Goal: Navigation & Orientation: Find specific page/section

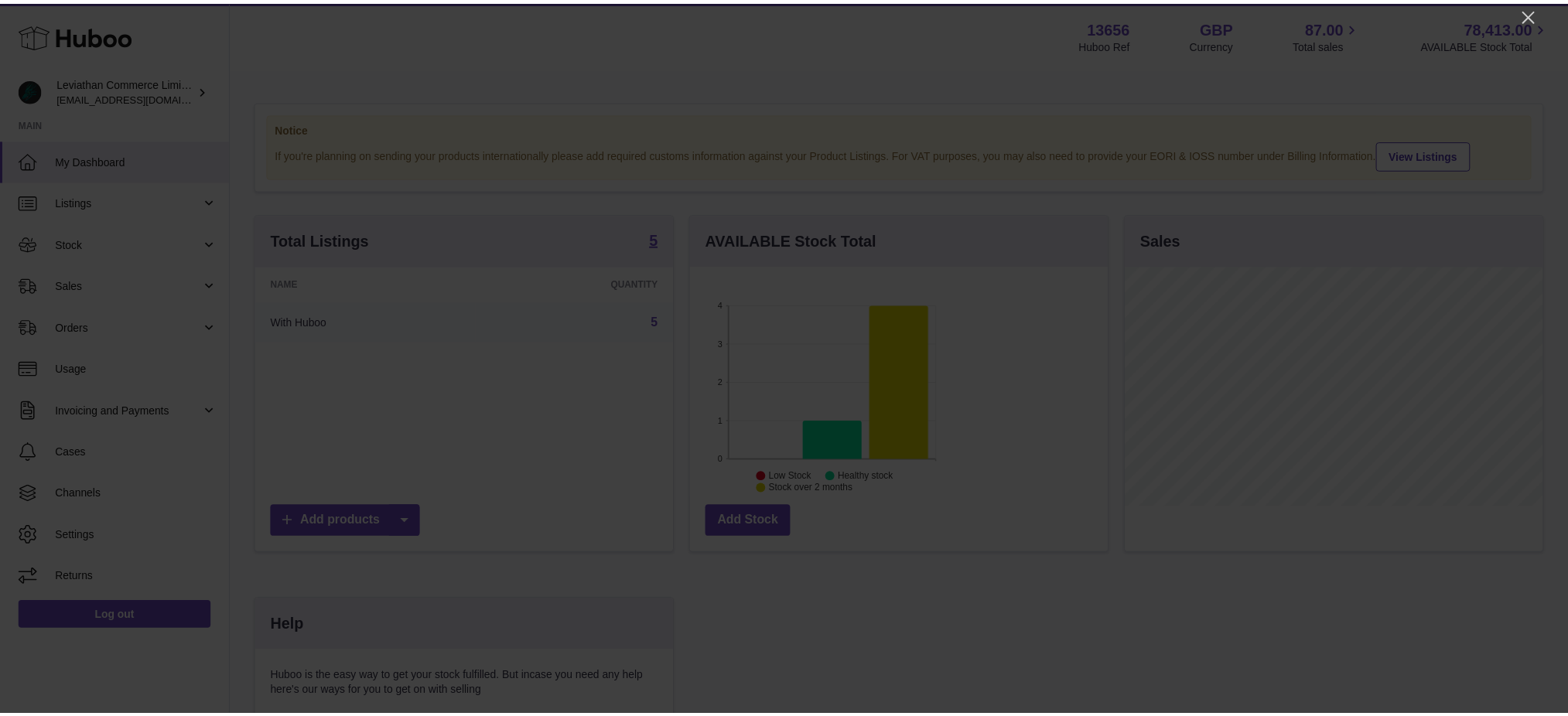
scroll to position [241, 422]
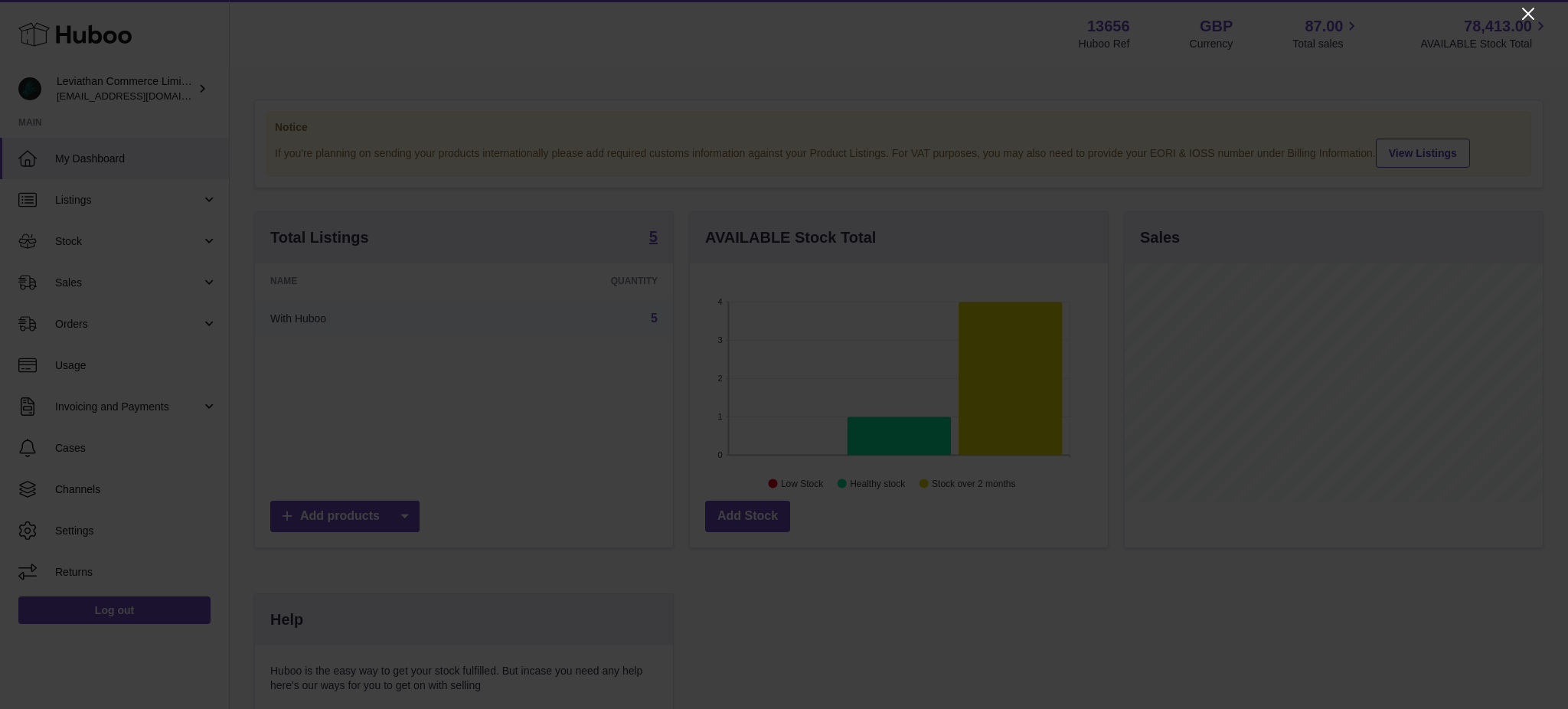
click at [1175, 11] on icon "Close" at bounding box center [1528, 13] width 12 height 12
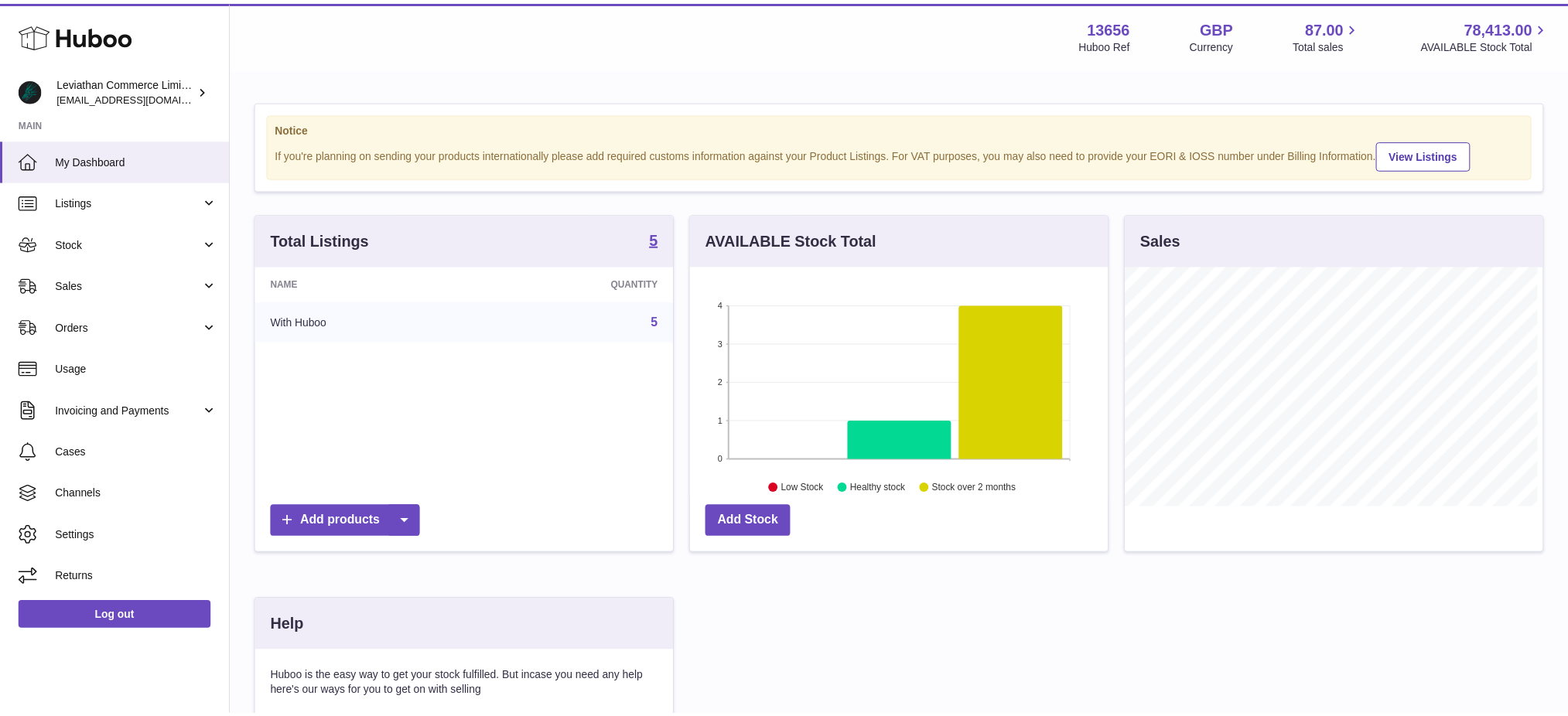
scroll to position [773227, 773230]
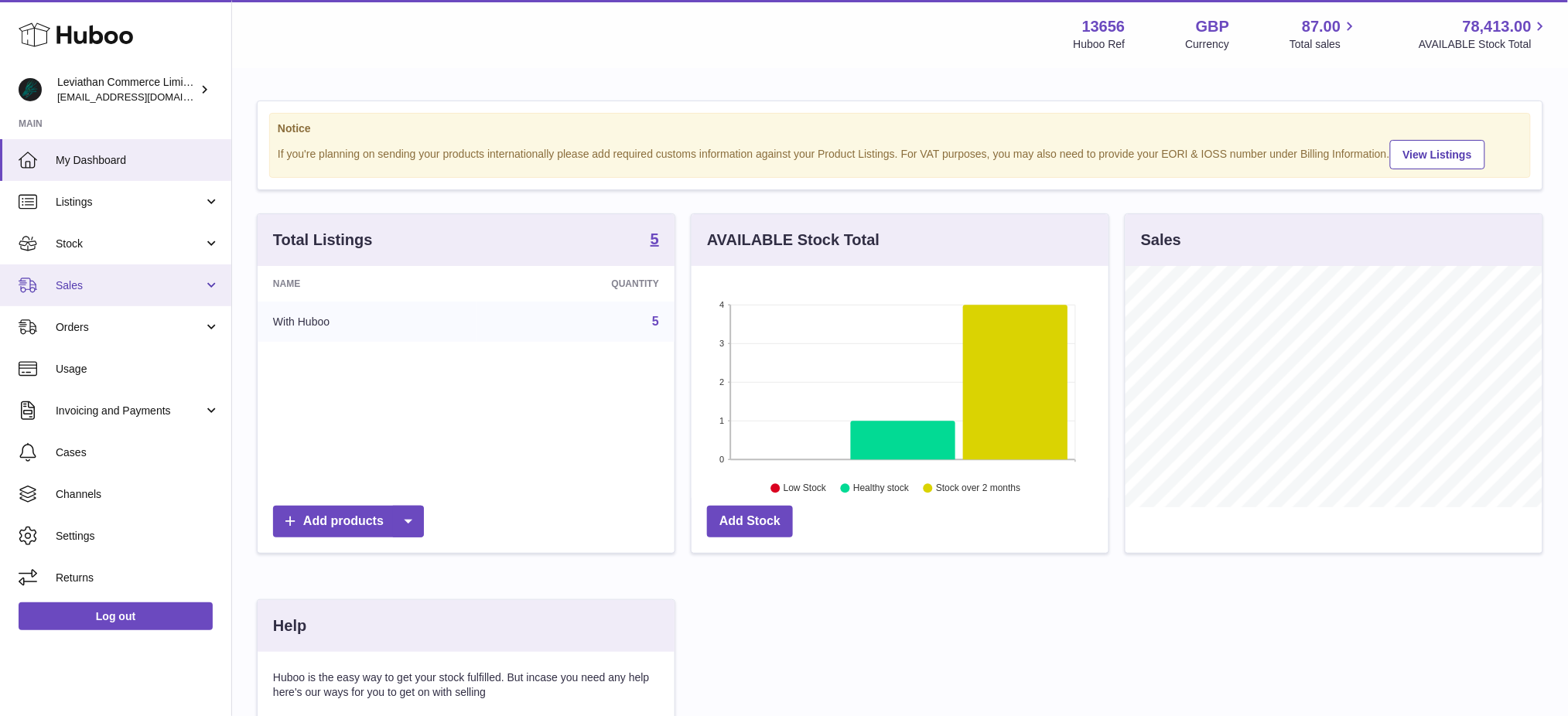
click at [123, 280] on span "Sales" at bounding box center [130, 286] width 148 height 15
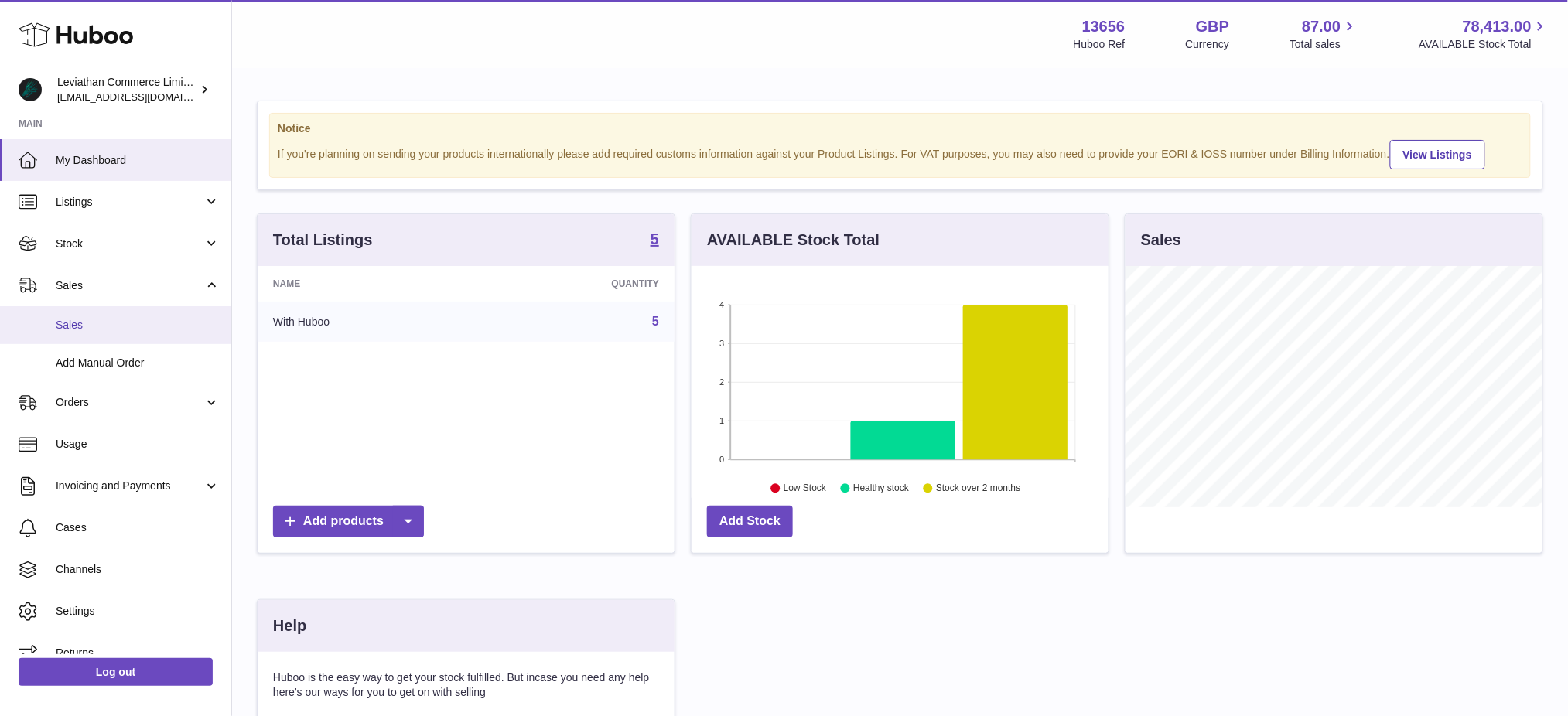
click at [108, 321] on span "Sales" at bounding box center [137, 326] width 164 height 15
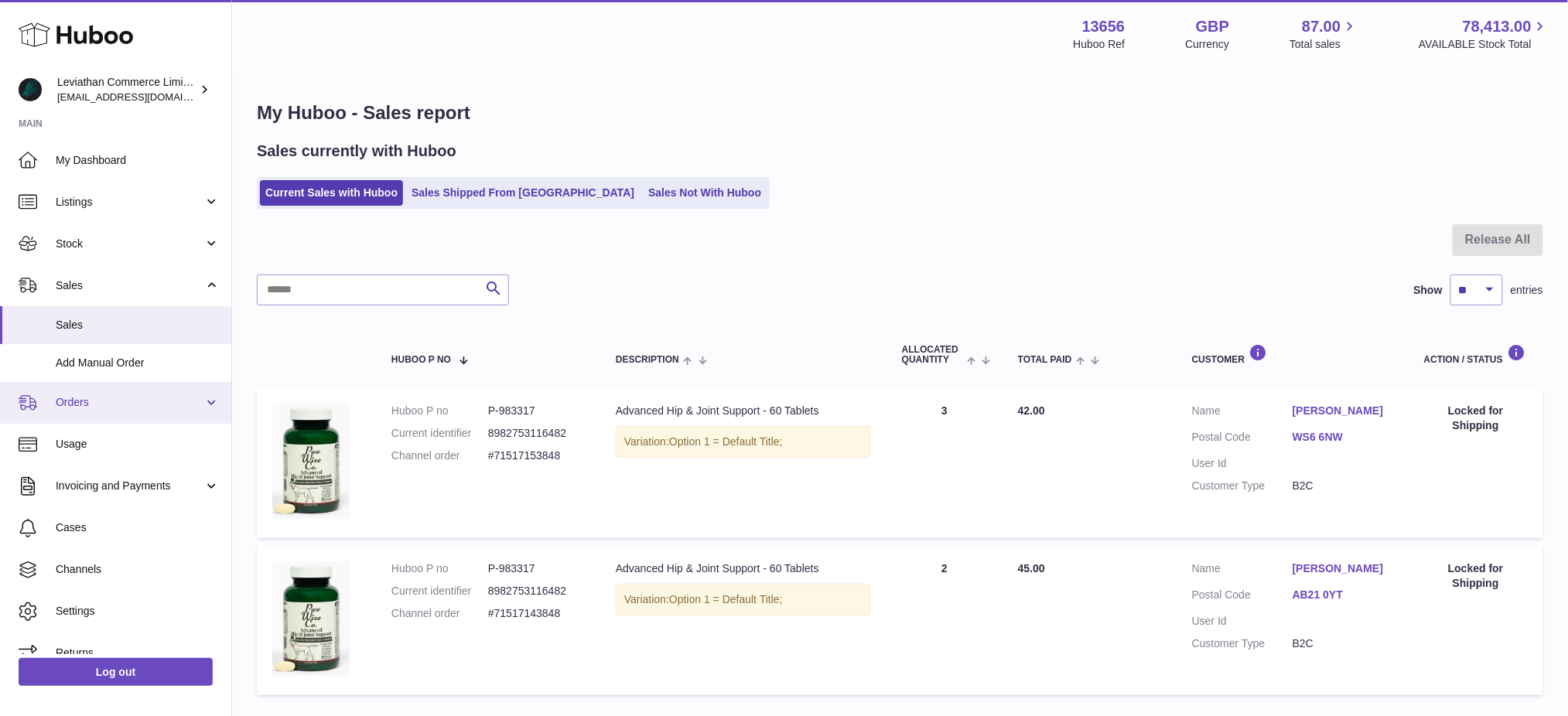
click at [86, 403] on span "Orders" at bounding box center [130, 403] width 148 height 15
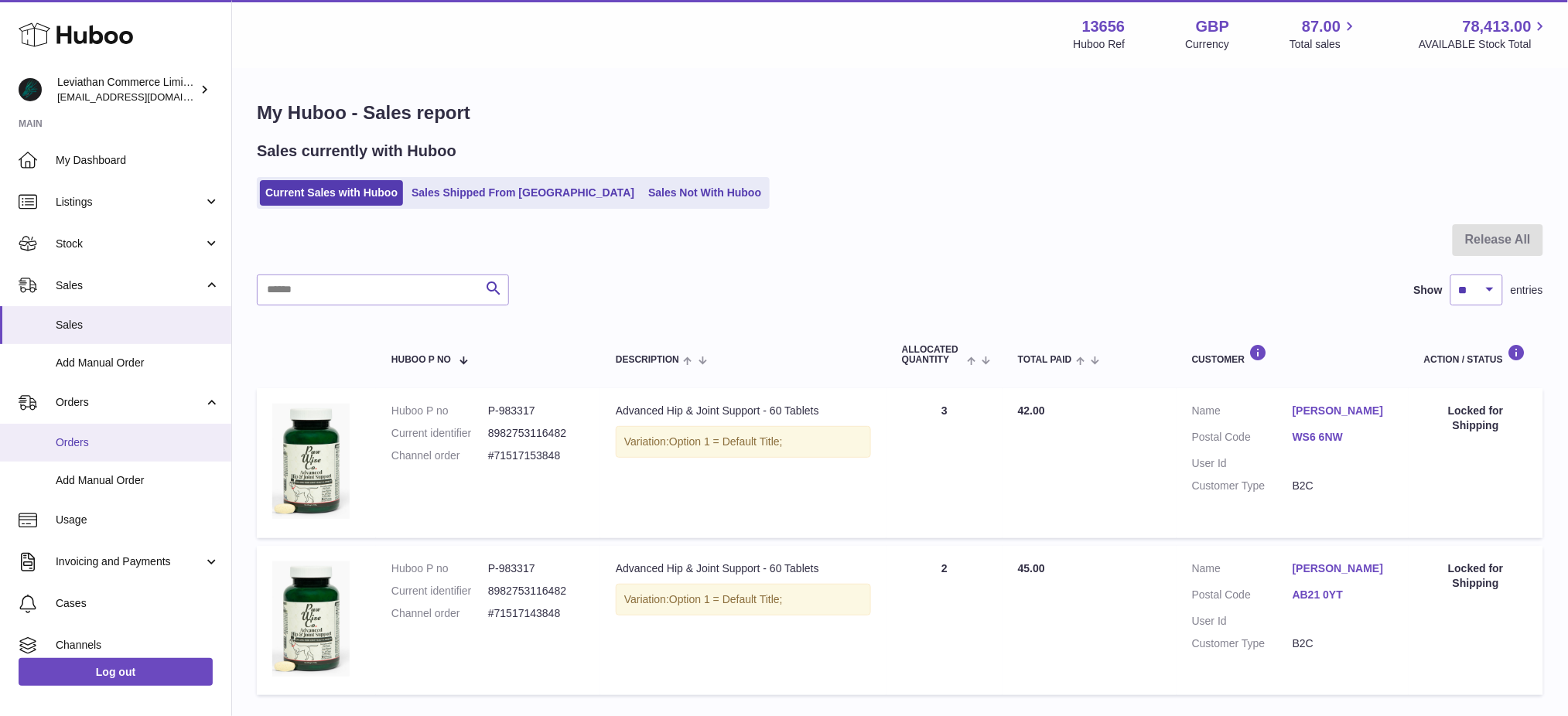
click at [104, 446] on span "Orders" at bounding box center [137, 443] width 164 height 15
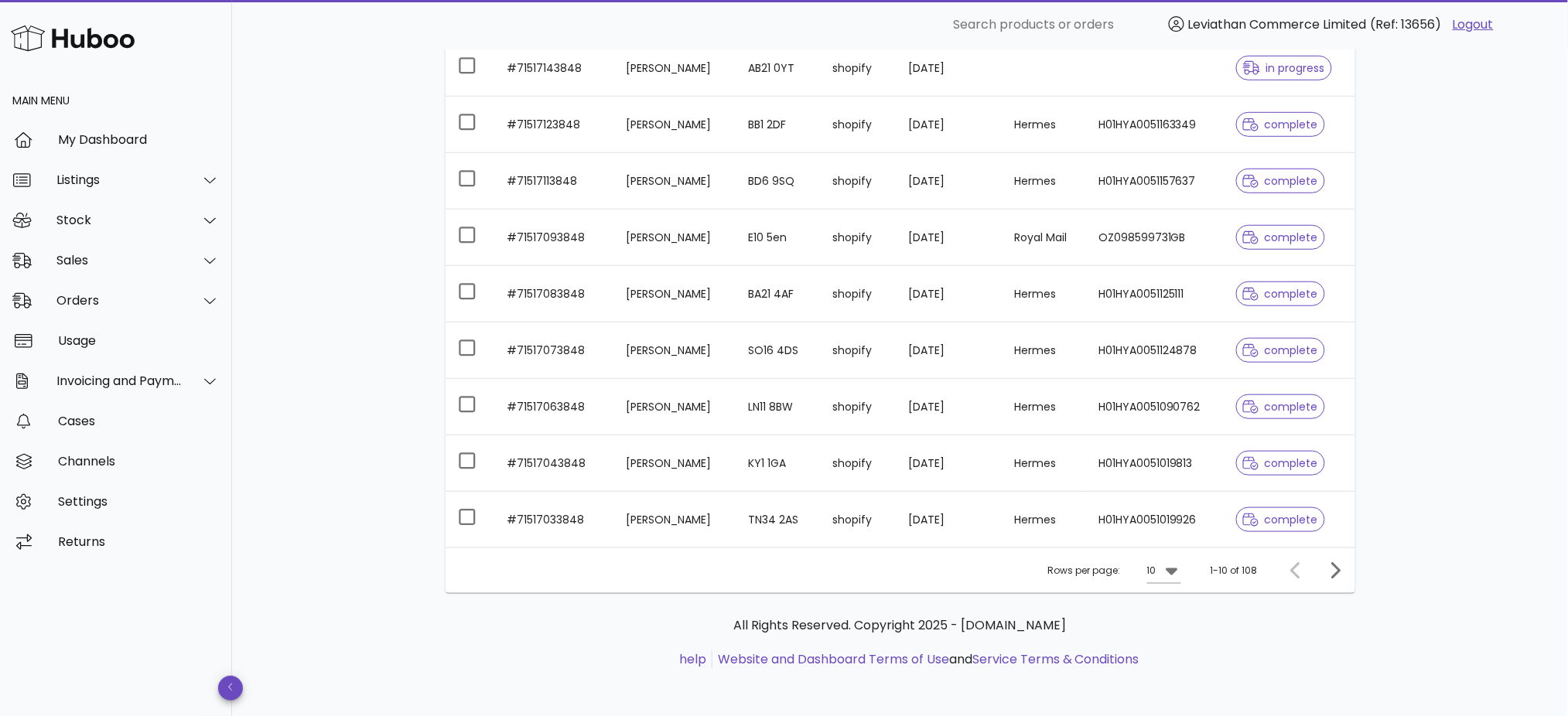
scroll to position [301, 0]
click at [1344, 578] on icon "Next page" at bounding box center [1335, 569] width 19 height 19
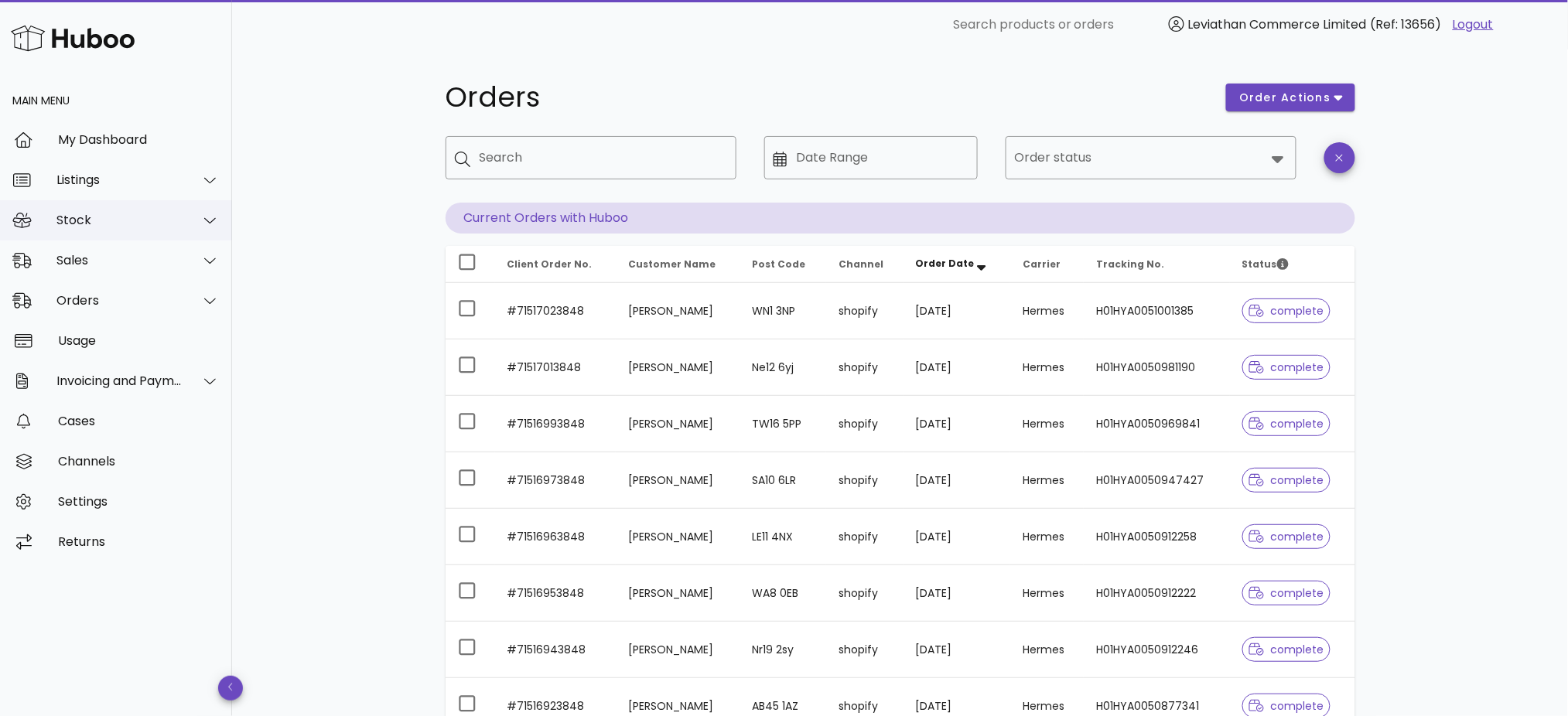
click at [132, 223] on div "Stock" at bounding box center [119, 220] width 126 height 15
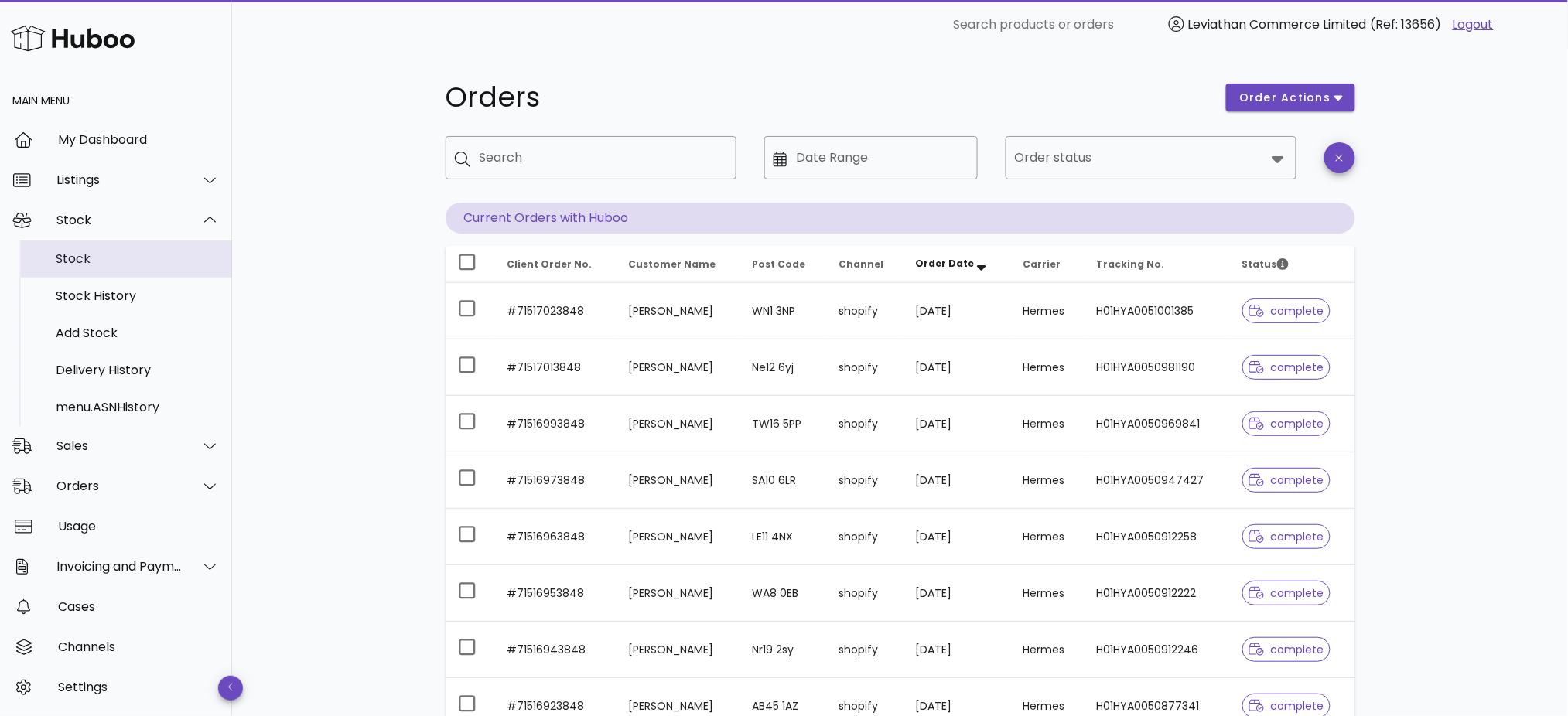
click at [119, 256] on div "Stock" at bounding box center [137, 259] width 164 height 15
